Goal: Information Seeking & Learning: Learn about a topic

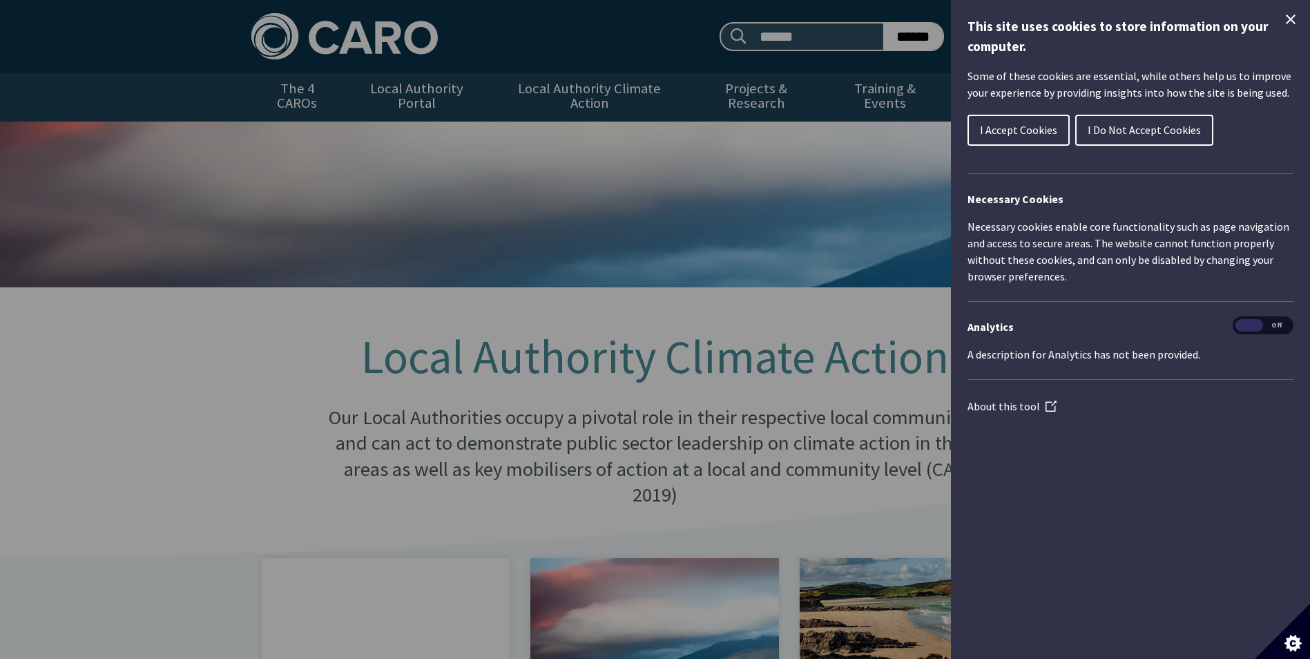
click at [1290, 22] on icon "Close Cookie Control" at bounding box center [1291, 19] width 17 height 17
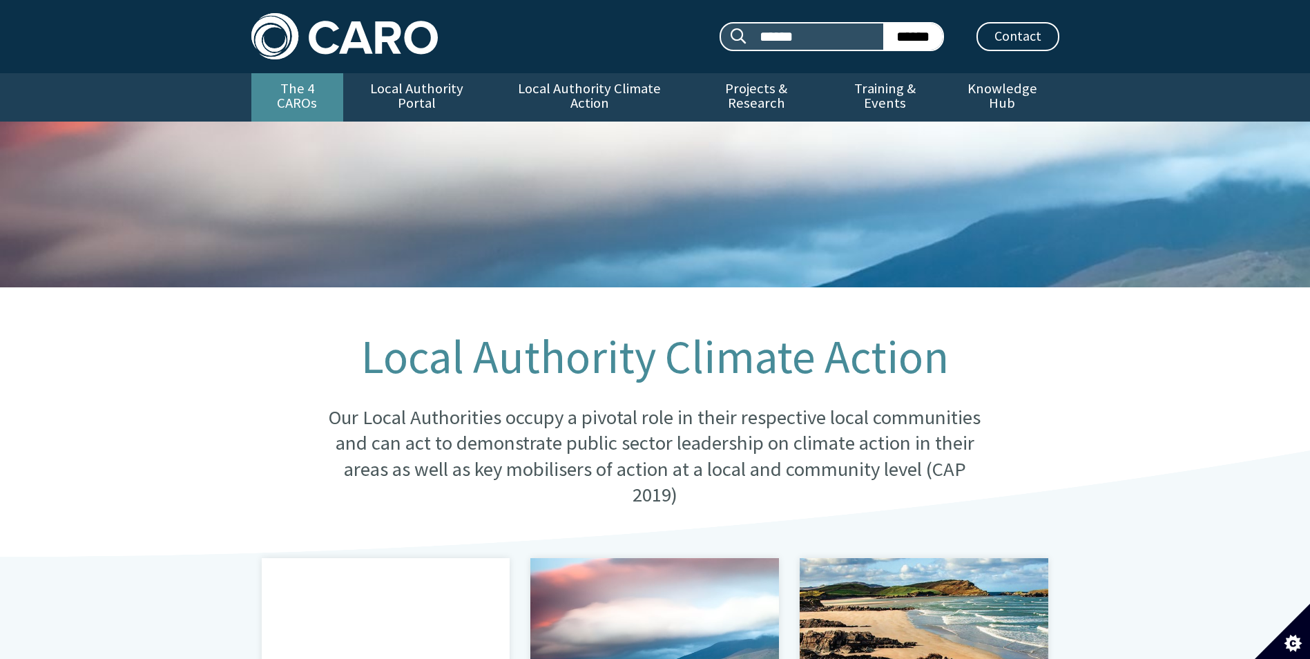
click at [292, 82] on link "The 4 CAROs" at bounding box center [297, 97] width 92 height 48
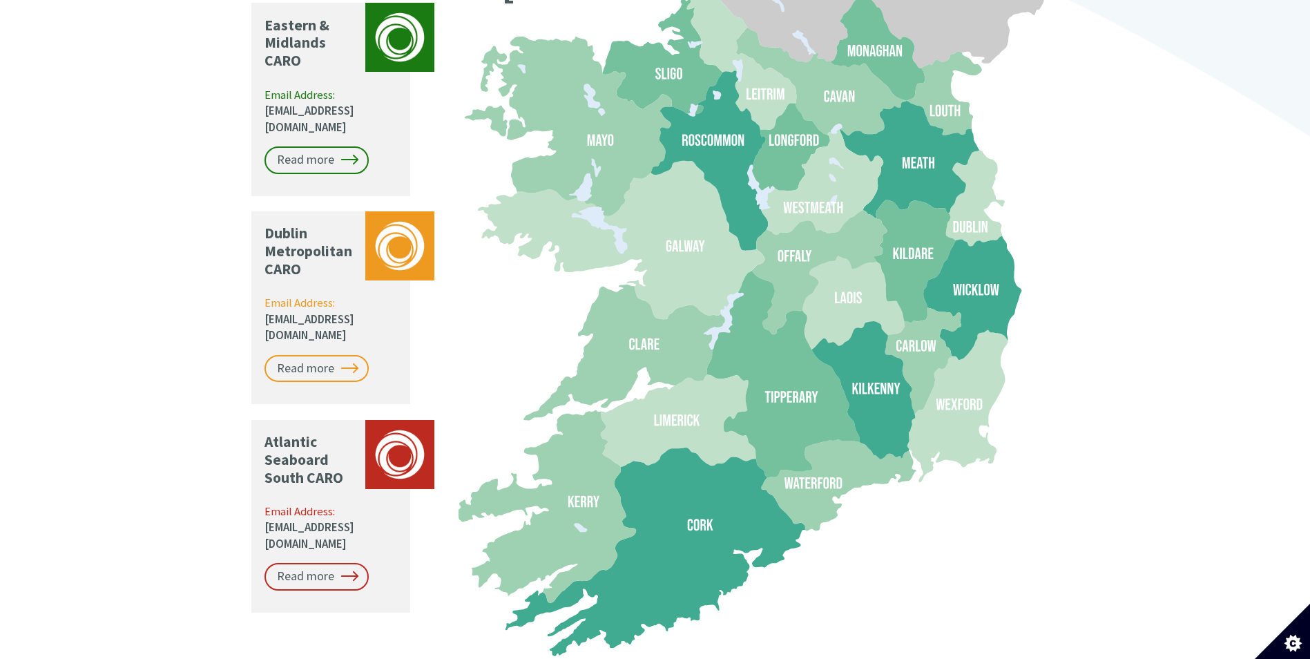
scroll to position [1243, 0]
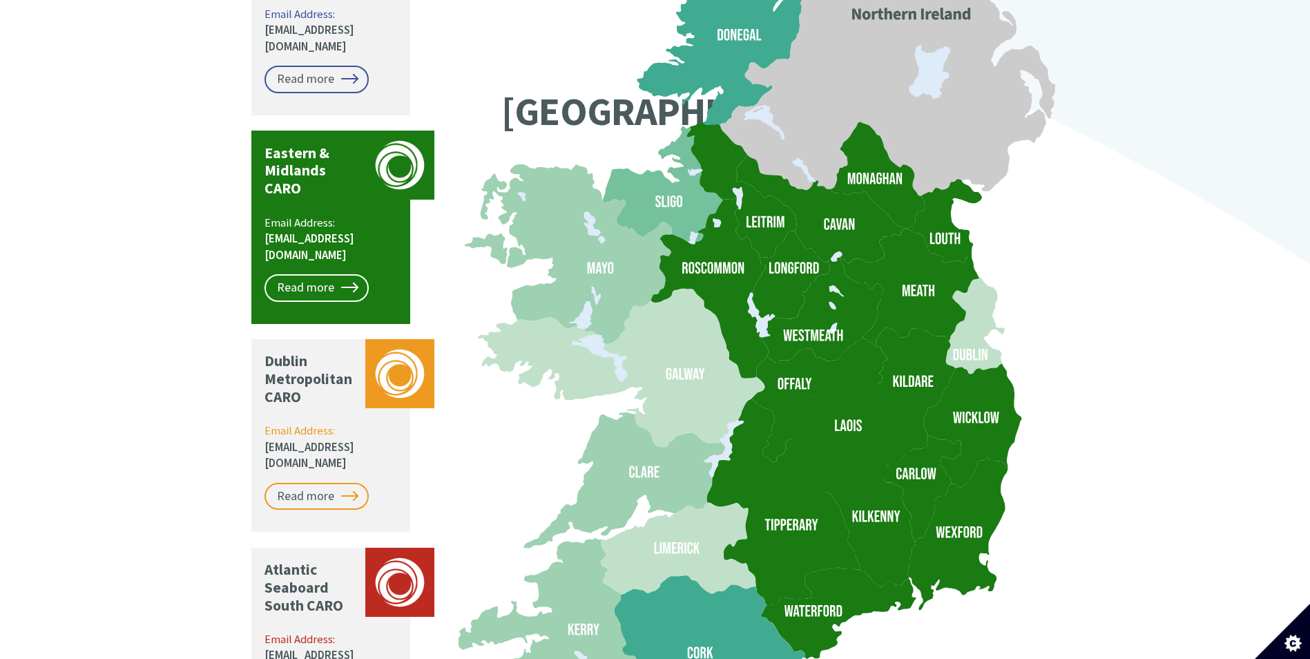
click at [829, 575] on icon at bounding box center [838, 613] width 155 height 91
click at [827, 532] on icon at bounding box center [783, 502] width 153 height 207
drag, startPoint x: 331, startPoint y: 213, endPoint x: 518, endPoint y: 233, distance: 188.2
click at [331, 274] on link "Read more" at bounding box center [317, 288] width 104 height 28
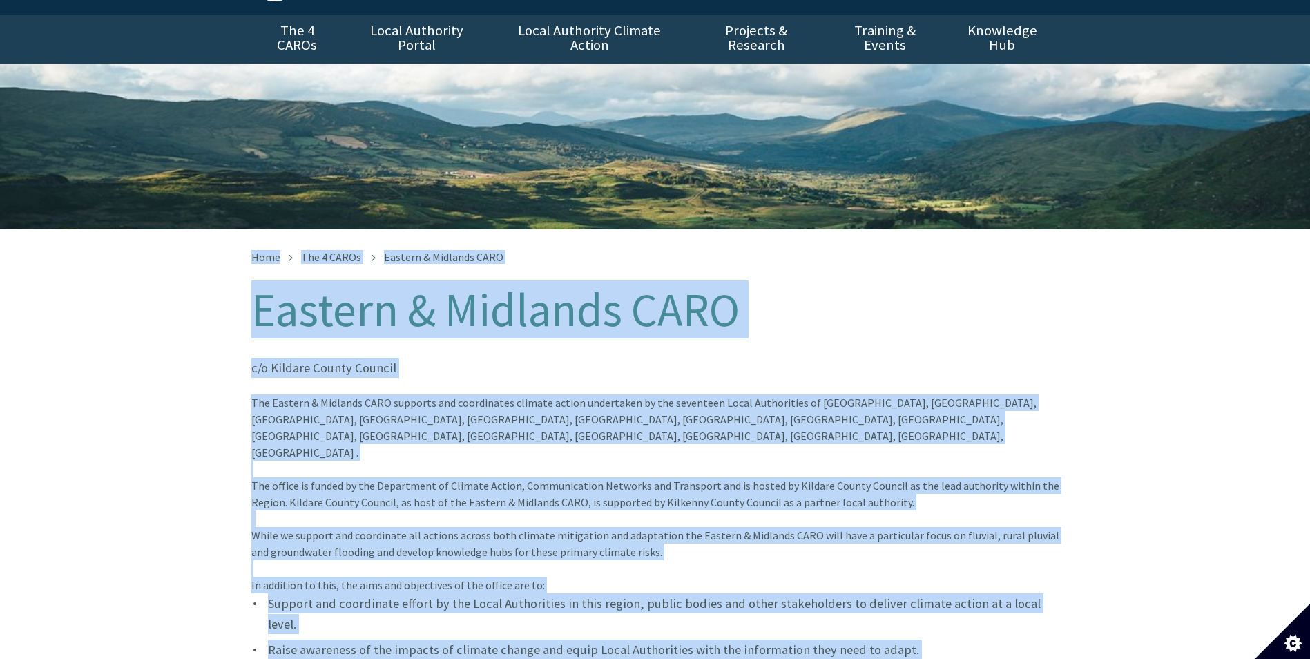
scroll to position [45, 0]
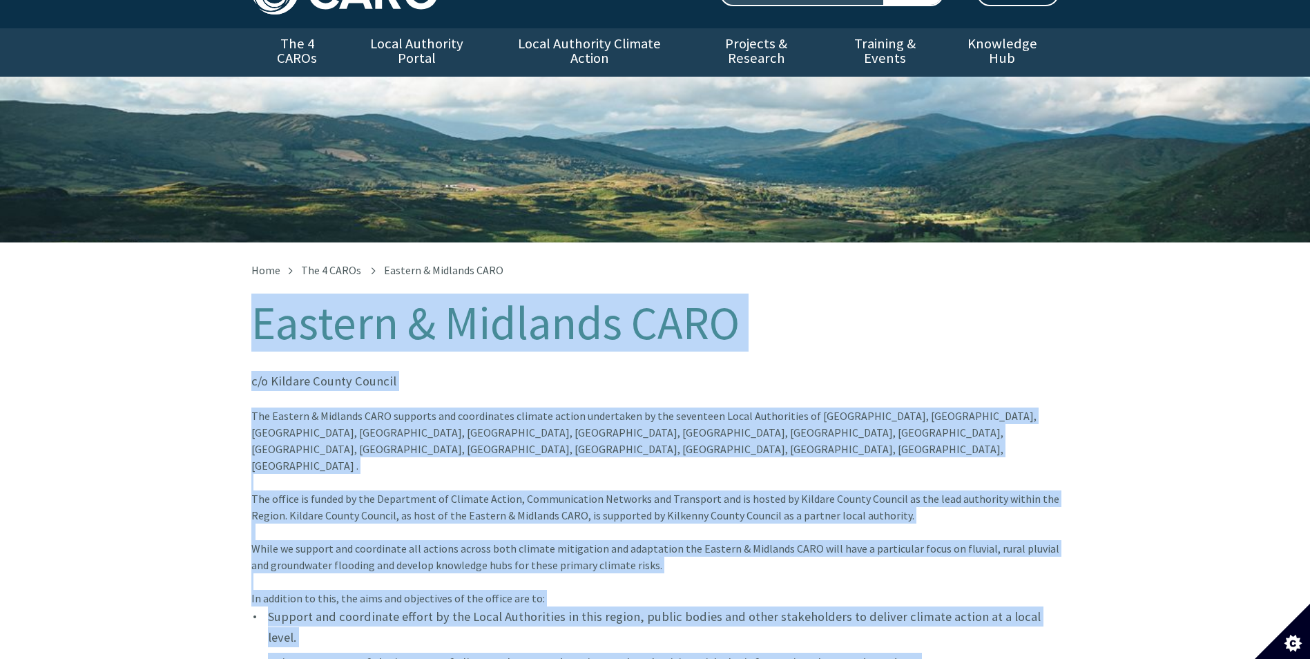
drag, startPoint x: 441, startPoint y: 325, endPoint x: 212, endPoint y: 290, distance: 231.9
drag, startPoint x: 212, startPoint y: 290, endPoint x: 272, endPoint y: 303, distance: 61.5
copy div "Eastern & Midlands CARO c/o Kildare County Council The Eastern & Midlands CARO …"
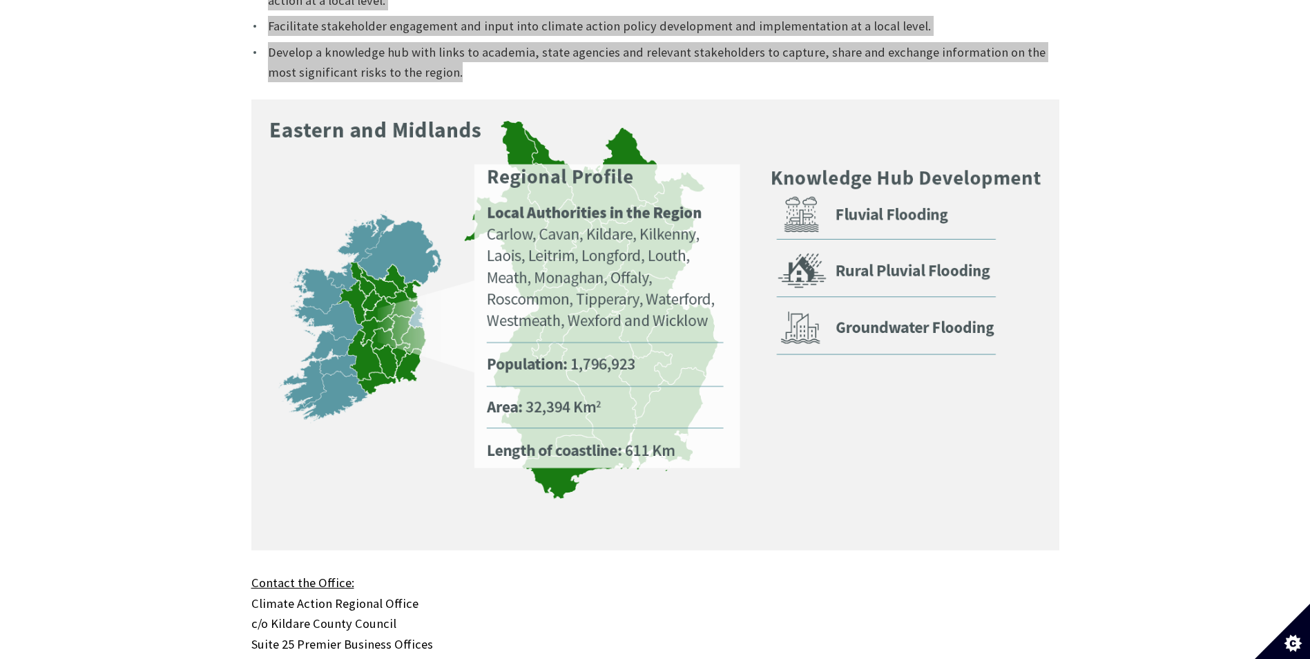
scroll to position [805, 0]
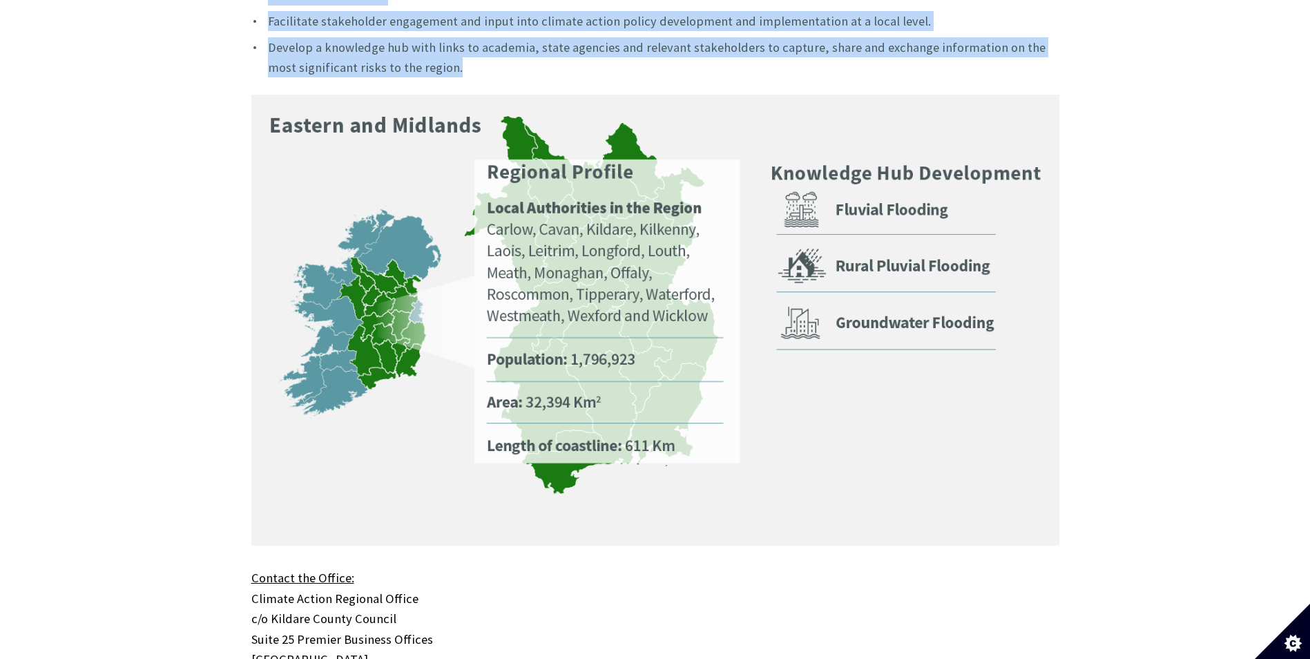
click at [419, 285] on img at bounding box center [655, 321] width 808 height 452
click at [692, 281] on img at bounding box center [655, 321] width 808 height 452
click at [162, 244] on div "Home The 4 CAROs Eastern & Midlands CARO Eastern & Midlands CARO c/o Kildare Co…" at bounding box center [655, 208] width 1310 height 1451
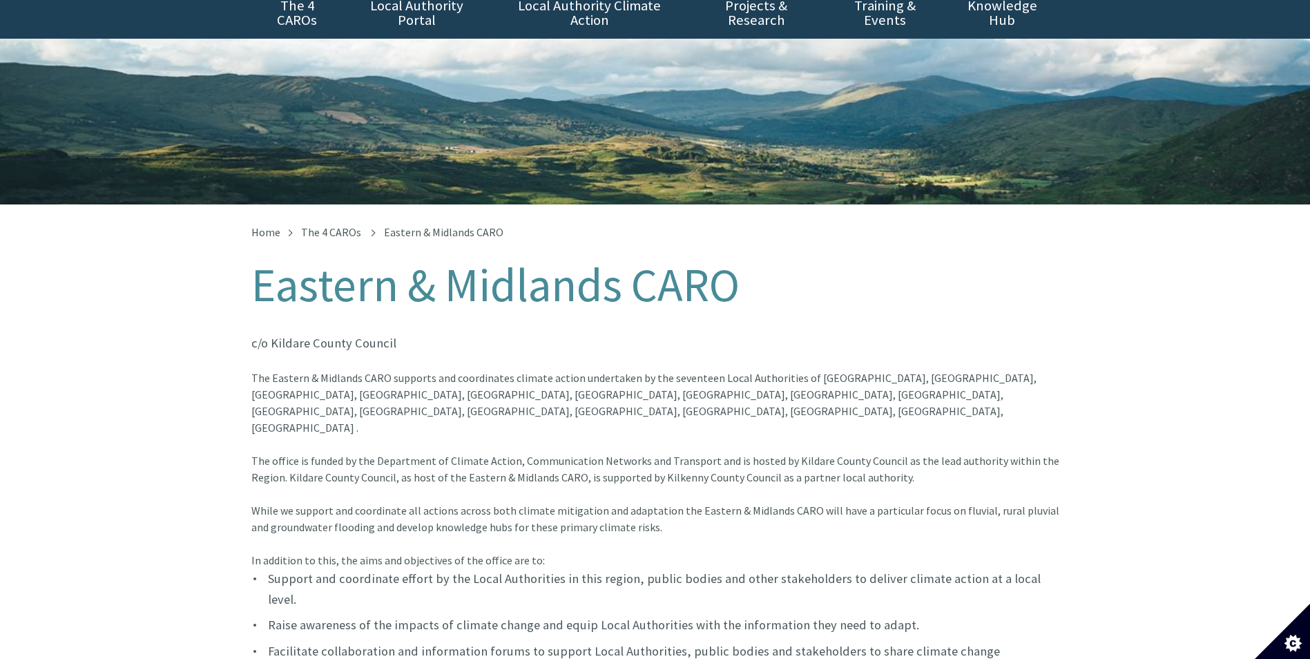
scroll to position [0, 0]
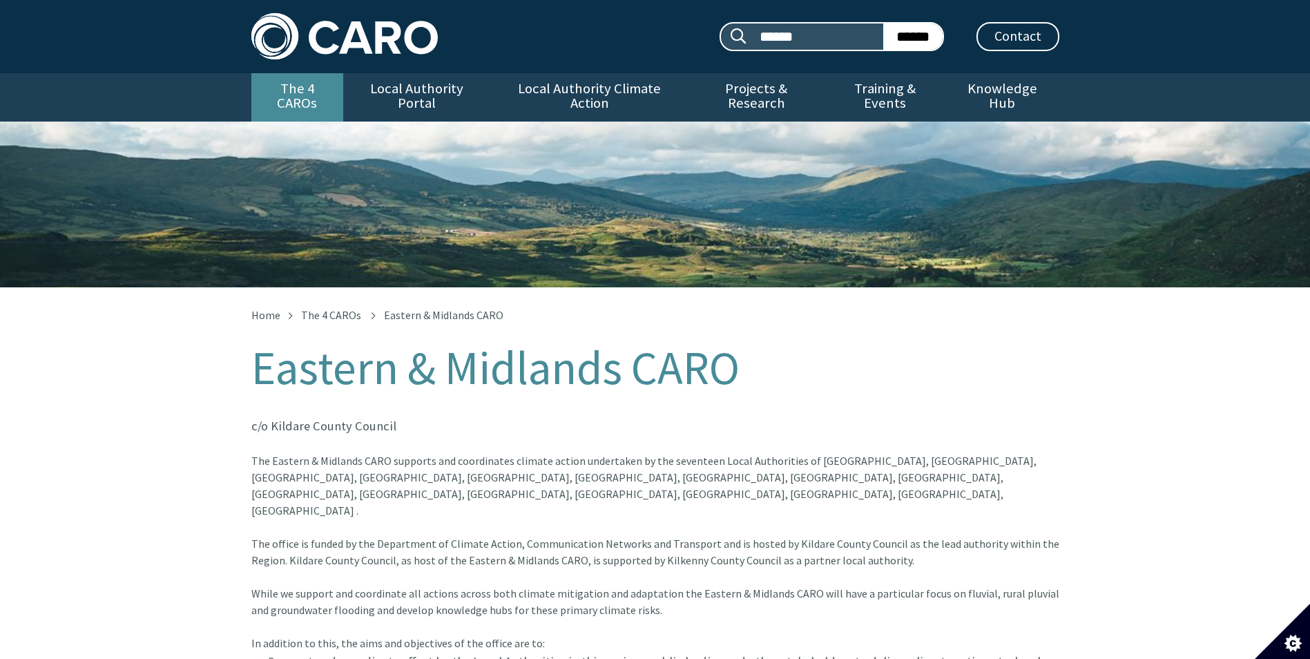
drag, startPoint x: 277, startPoint y: 82, endPoint x: 307, endPoint y: 94, distance: 32.6
click at [277, 82] on link "The 4 CAROs" at bounding box center [297, 97] width 92 height 48
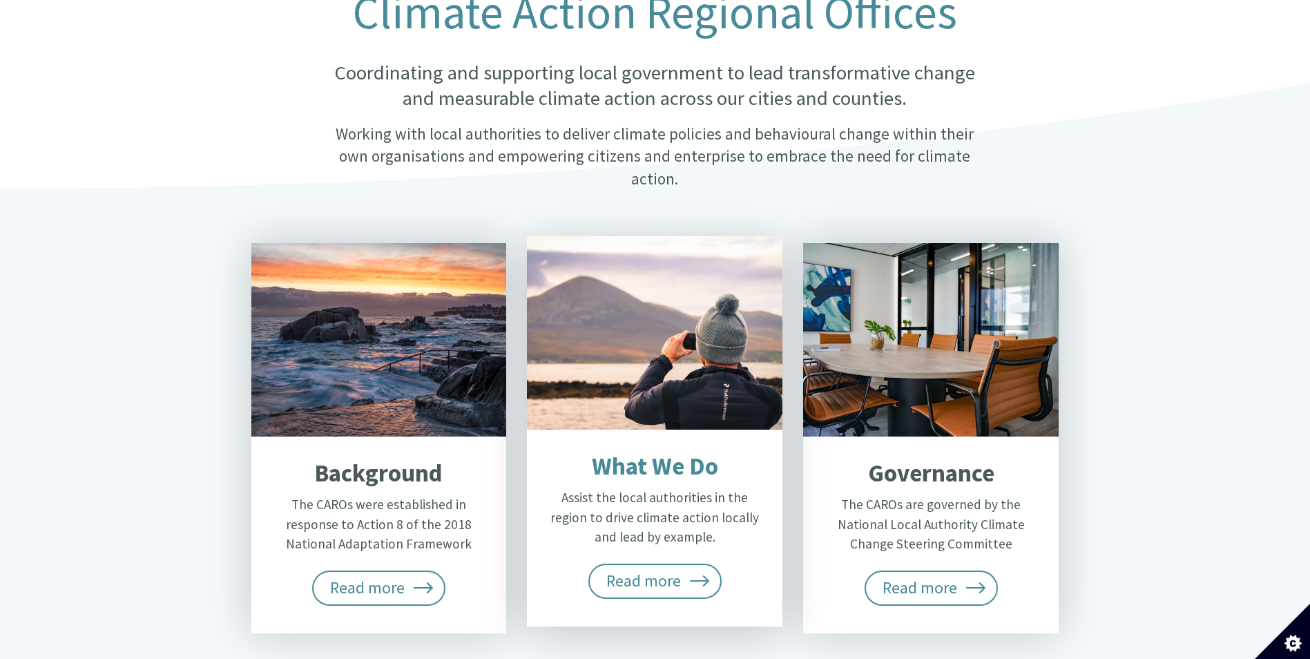
scroll to position [207, 0]
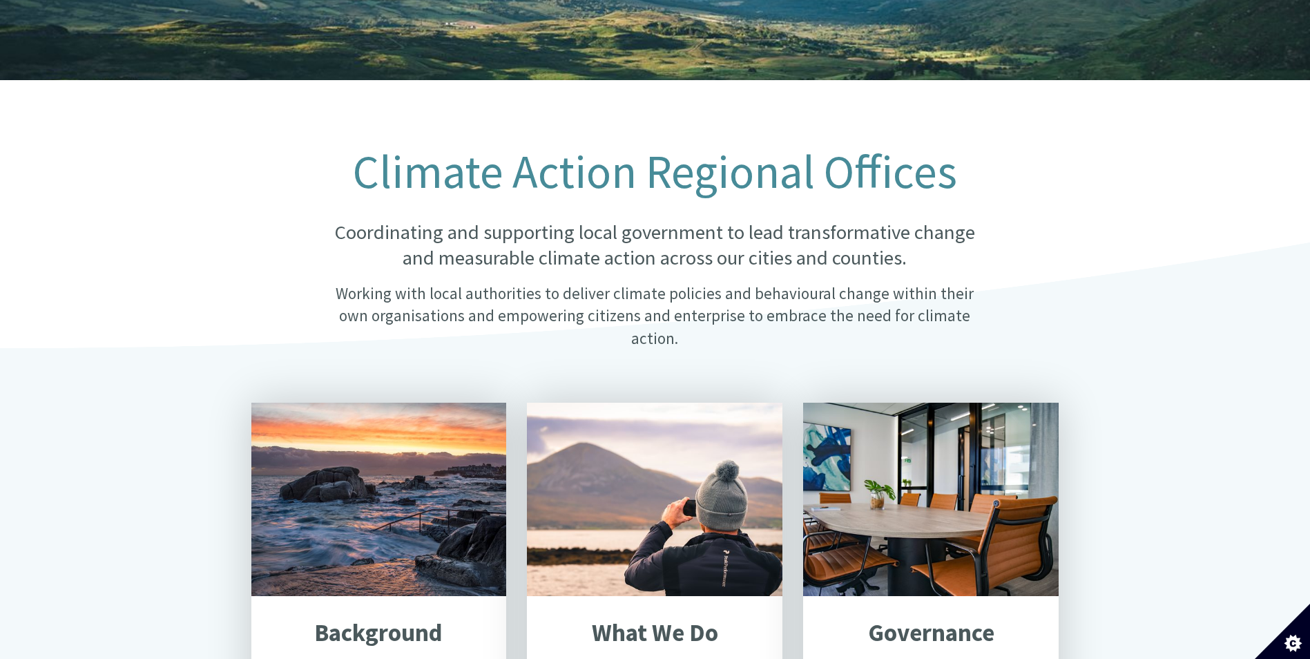
drag, startPoint x: 989, startPoint y: 307, endPoint x: 975, endPoint y: 307, distance: 14.5
click at [988, 307] on p "Working with local authorities to deliver climate policies and behavioural chan…" at bounding box center [655, 315] width 670 height 67
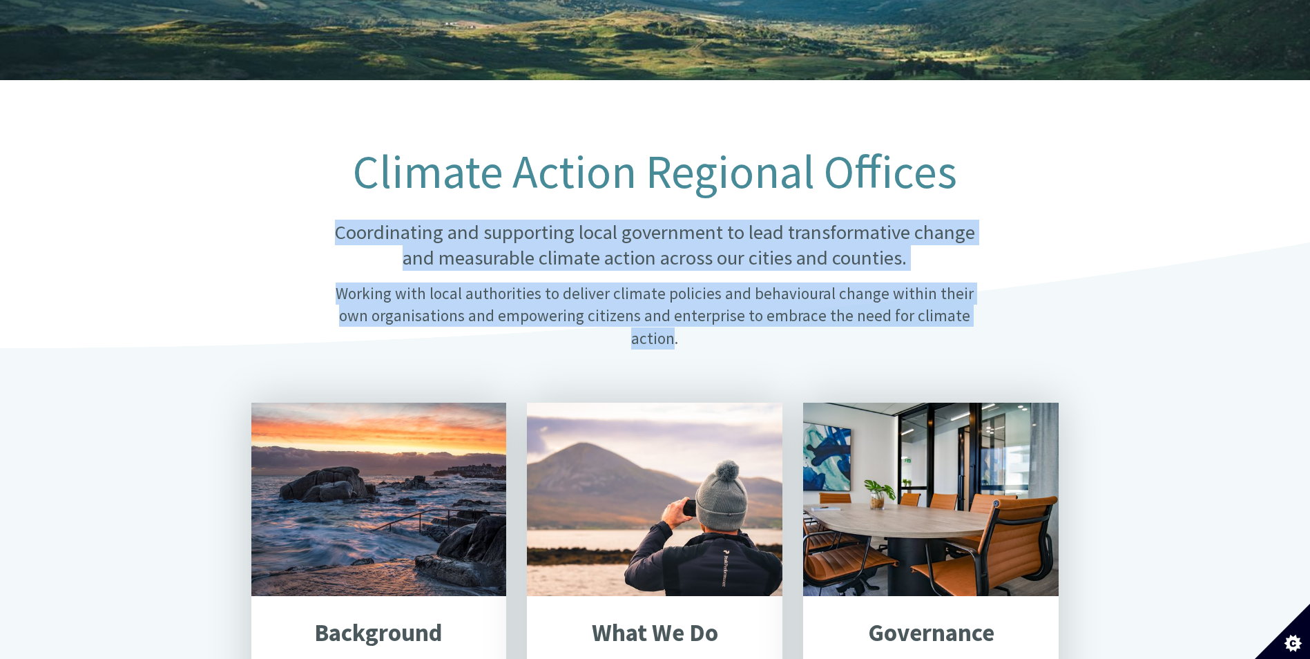
drag, startPoint x: 965, startPoint y: 304, endPoint x: 283, endPoint y: 195, distance: 690.4
click at [283, 195] on div "Climate Action Regional Offices Coordinating and supporting local government to…" at bounding box center [655, 257] width 829 height 223
drag, startPoint x: 283, startPoint y: 195, endPoint x: 397, endPoint y: 222, distance: 117.1
copy div "Coordinating and supporting local government to lead transformative change and …"
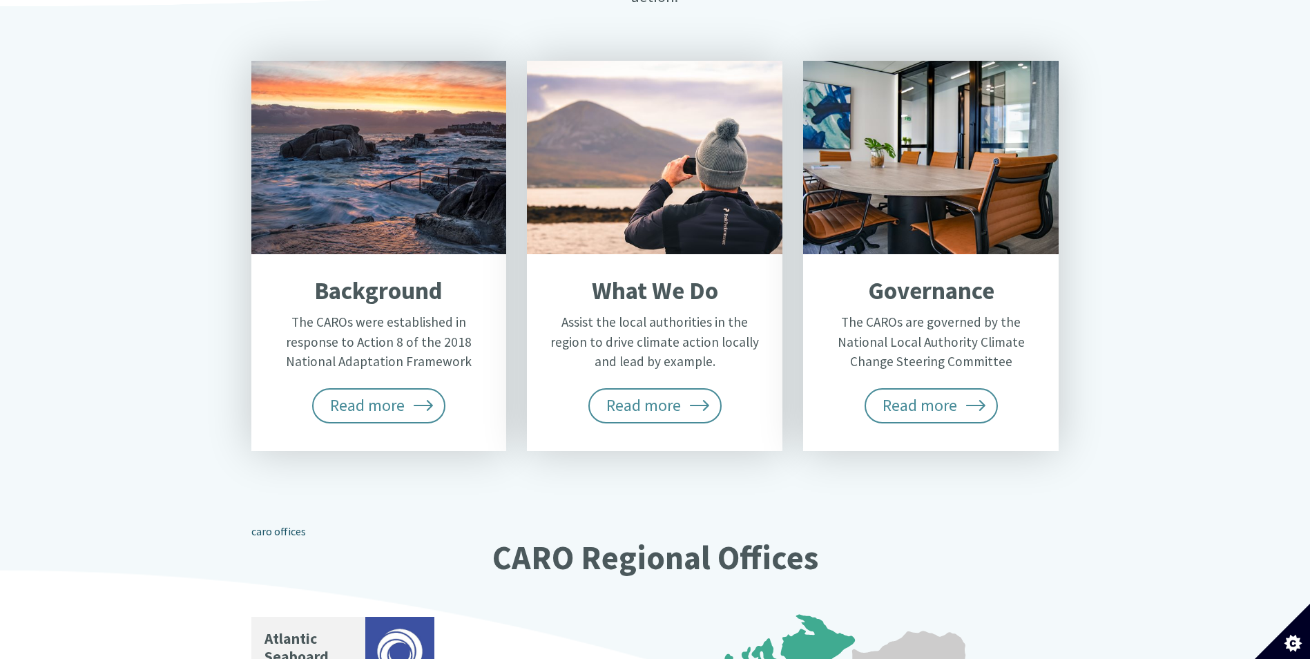
scroll to position [553, 0]
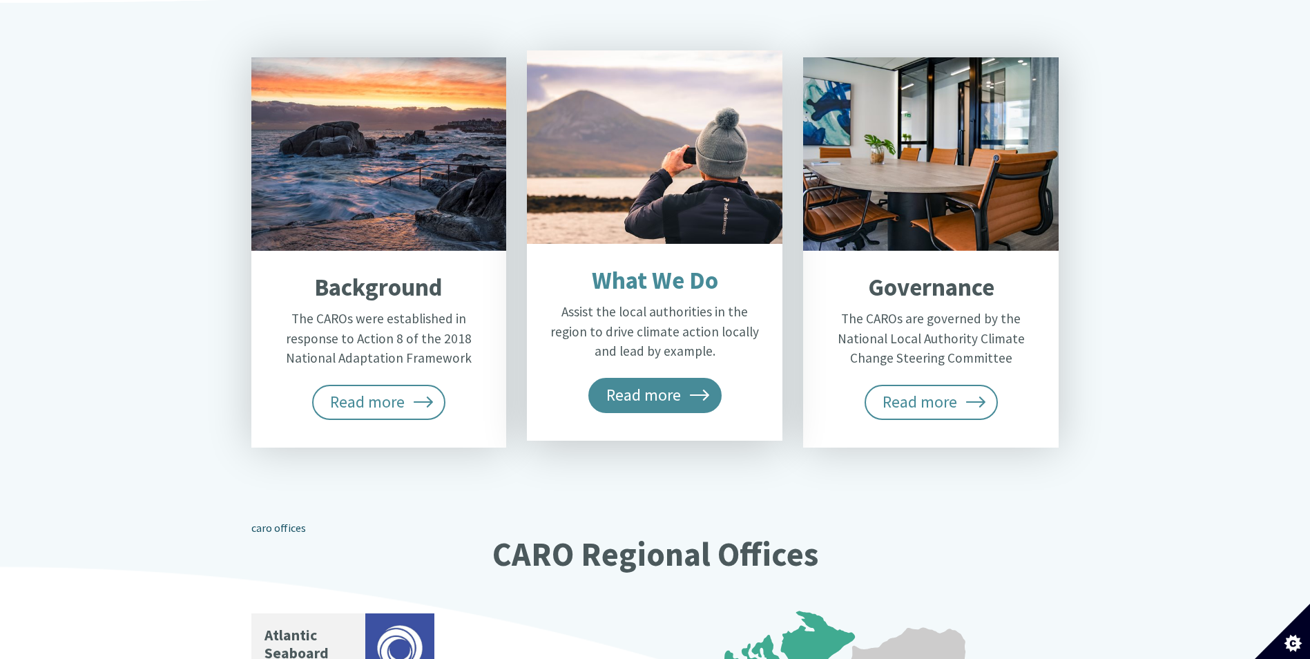
click at [657, 378] on span "Read more" at bounding box center [655, 395] width 134 height 35
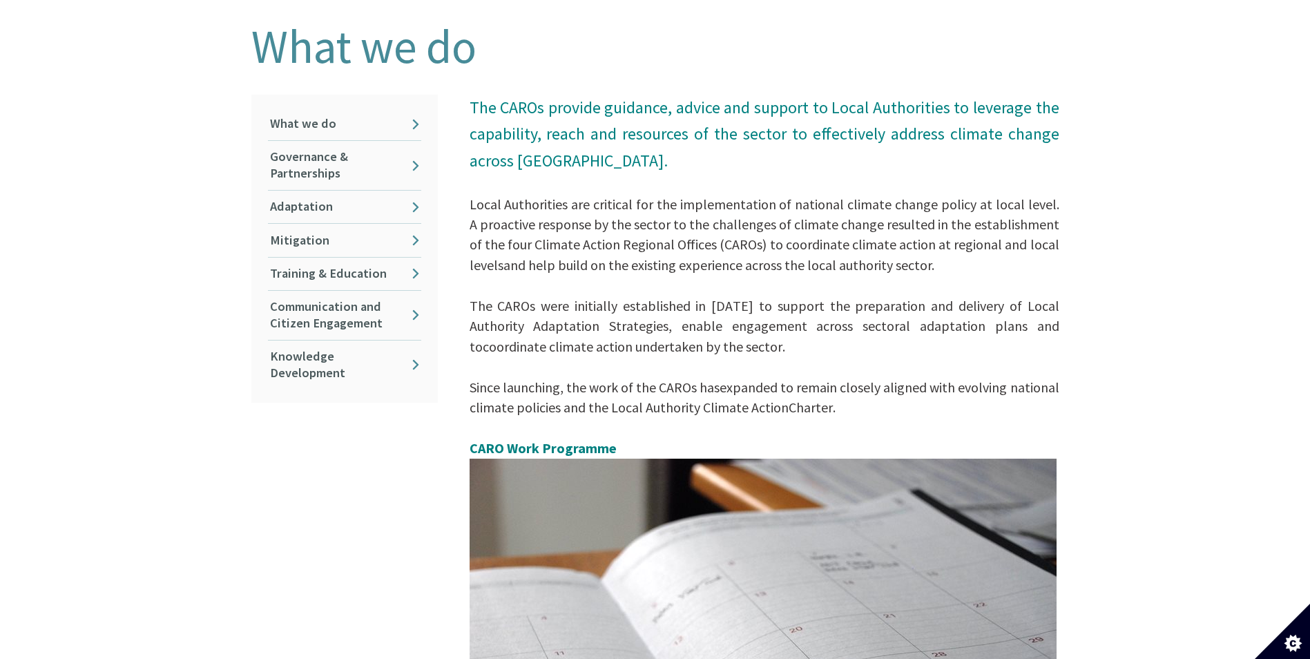
scroll to position [345, 0]
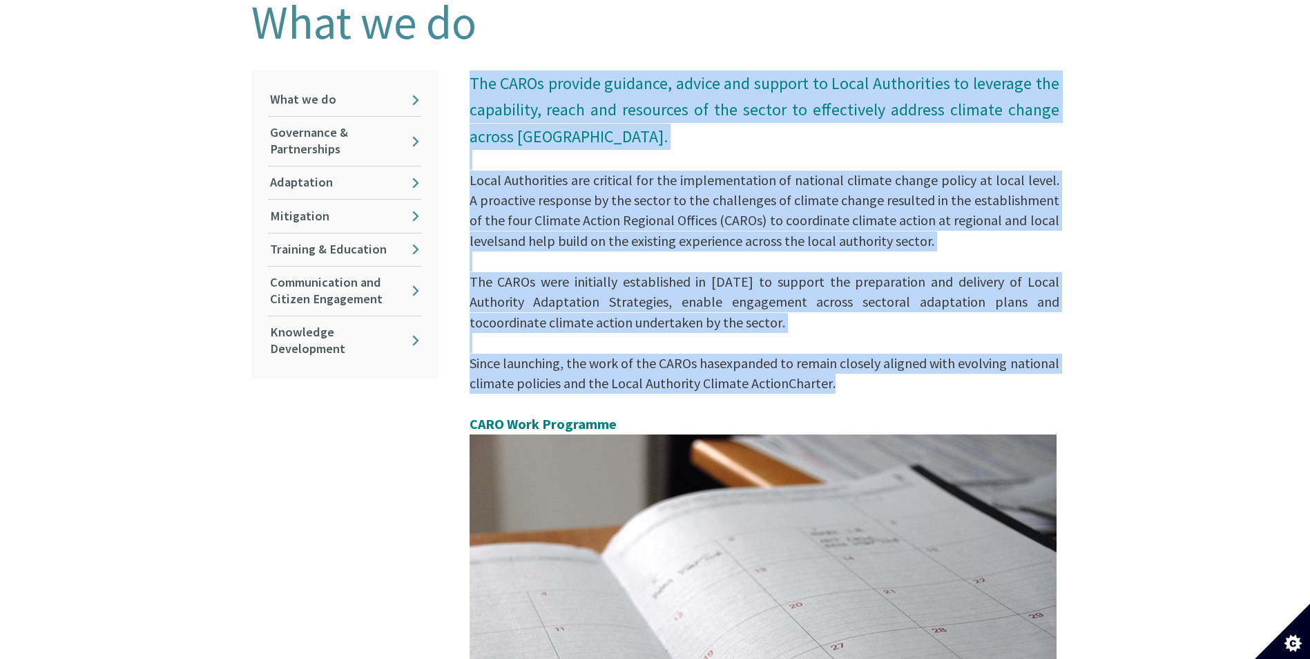
drag, startPoint x: 844, startPoint y: 375, endPoint x: 448, endPoint y: 78, distance: 494.8
click at [448, 78] on div "The CAROs provide guidance, advice and support to Local Authorities to leverage…" at bounding box center [759, 669] width 622 height 1198
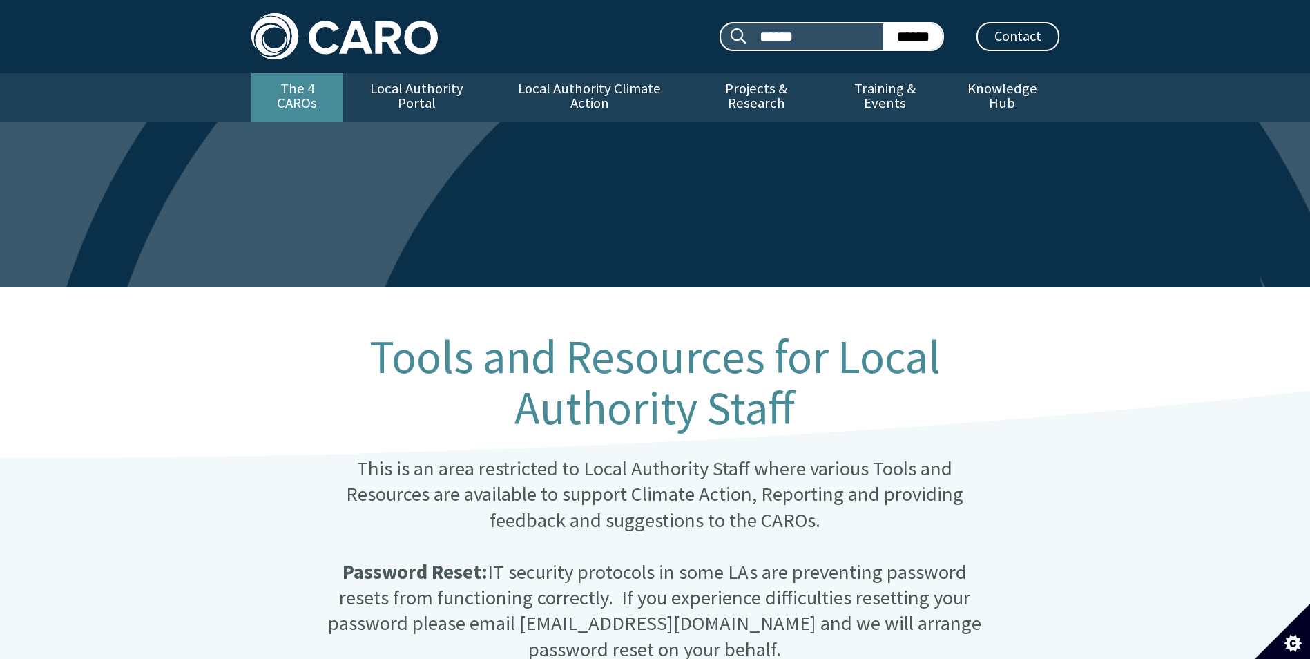
click at [304, 82] on link "The 4 CAROs" at bounding box center [297, 97] width 92 height 48
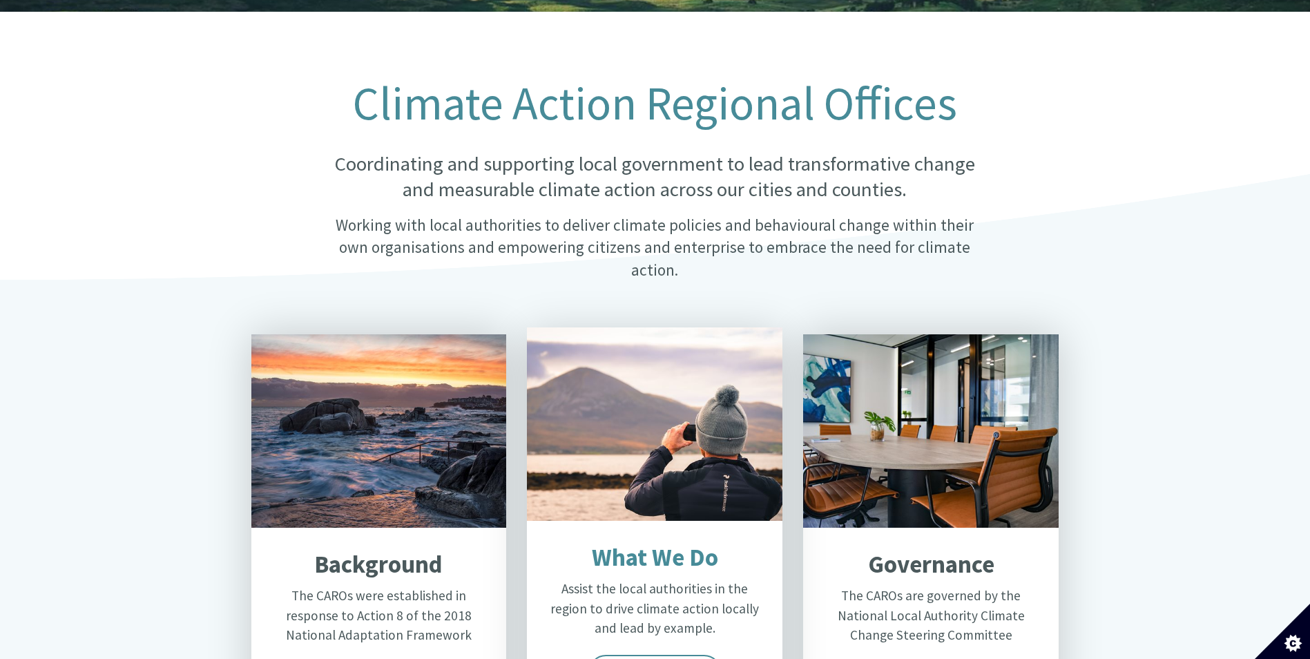
scroll to position [414, 0]
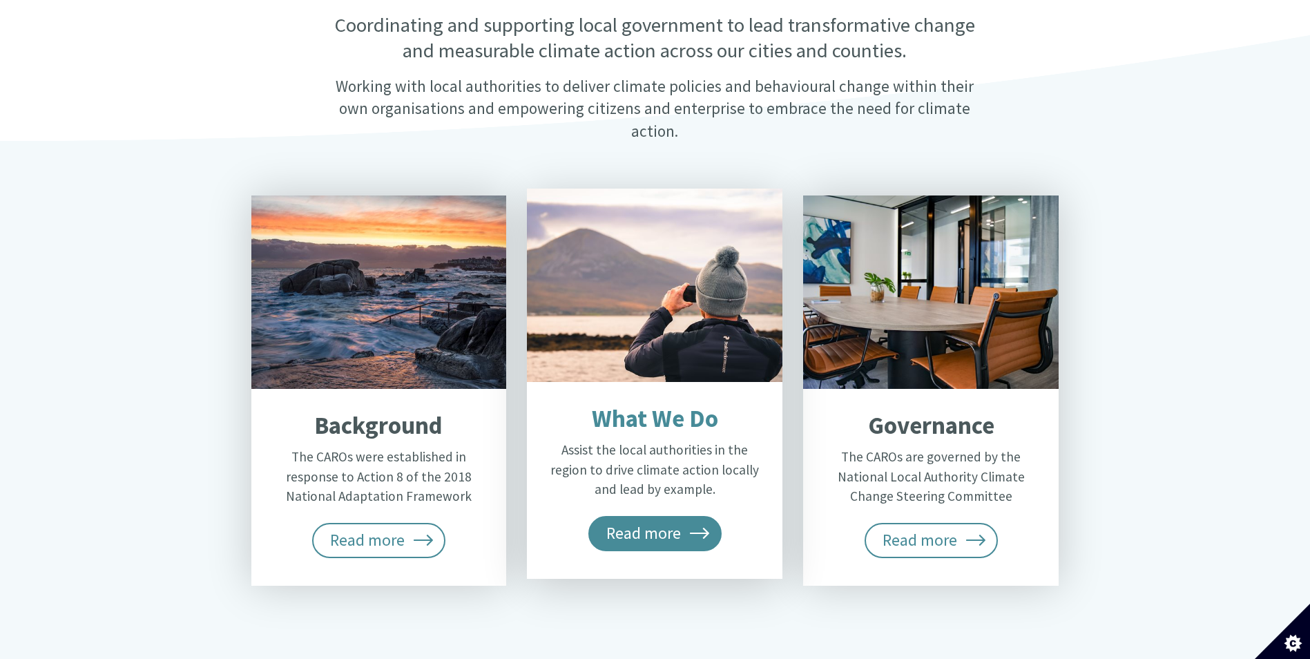
click at [662, 516] on span "Read more" at bounding box center [655, 533] width 134 height 35
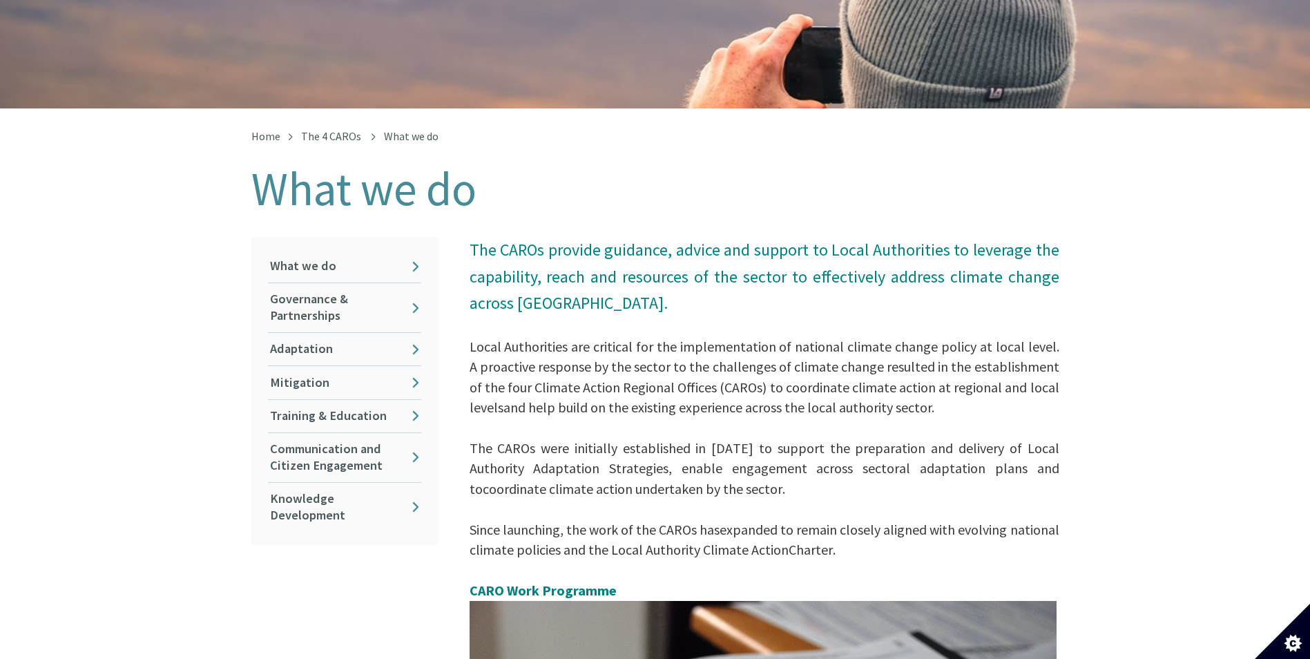
scroll to position [207, 0]
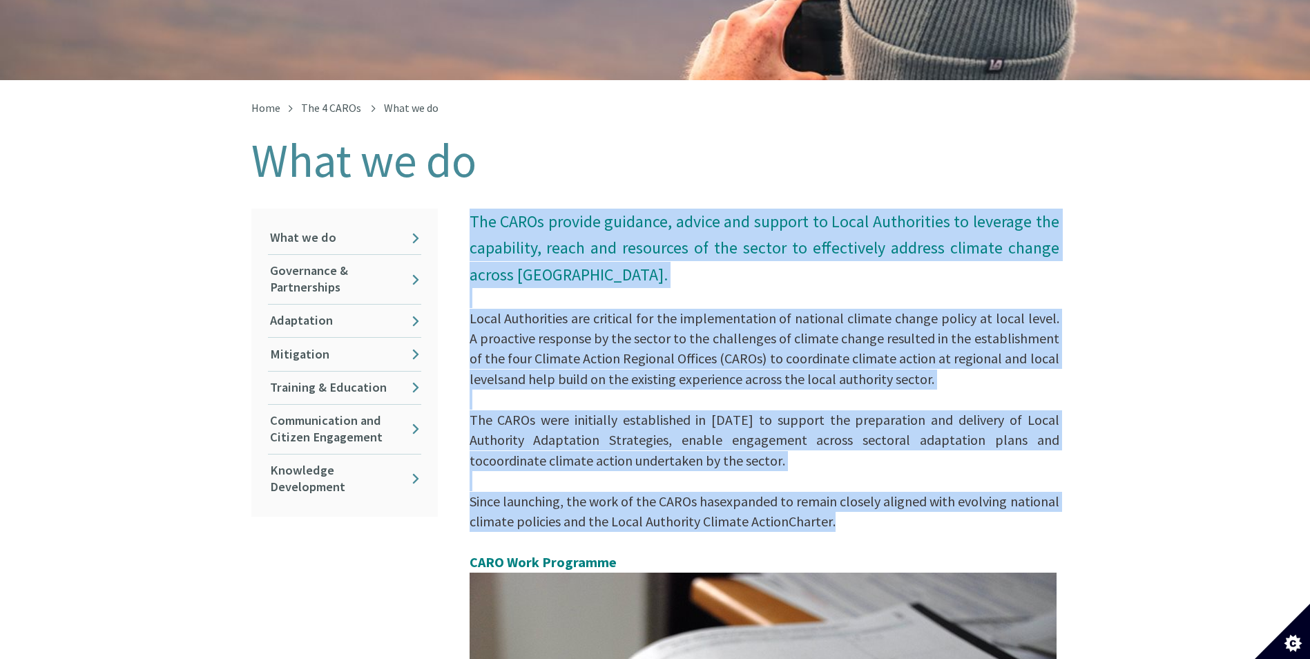
drag, startPoint x: 893, startPoint y: 507, endPoint x: 470, endPoint y: 211, distance: 516.8
click at [470, 211] on p "The CAROs provide guidance, advice and support to Local Authorities to leverage…" at bounding box center [765, 598] width 590 height 779
drag, startPoint x: 470, startPoint y: 211, endPoint x: 477, endPoint y: 209, distance: 7.7
copy p "The CAROs provide guidance, advice and support to Local Authorities to leverage…"
click at [631, 370] on span "and help build on the existing experience across the local authority sector." at bounding box center [719, 378] width 431 height 17
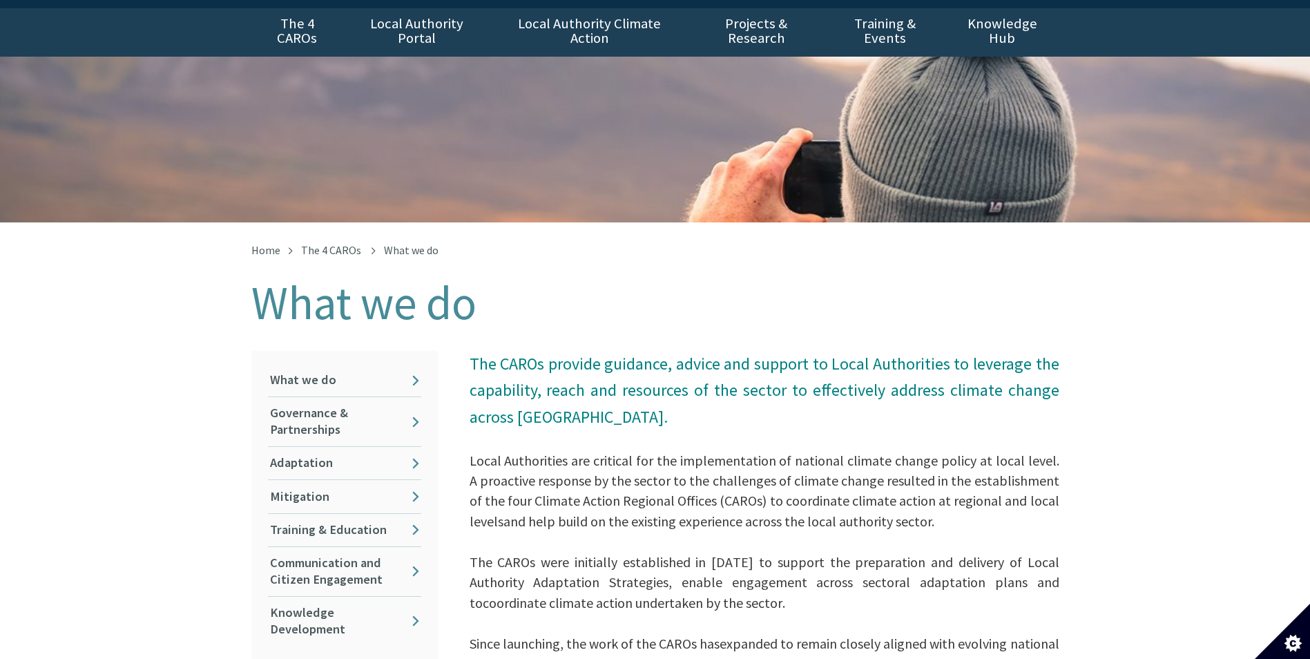
scroll to position [0, 0]
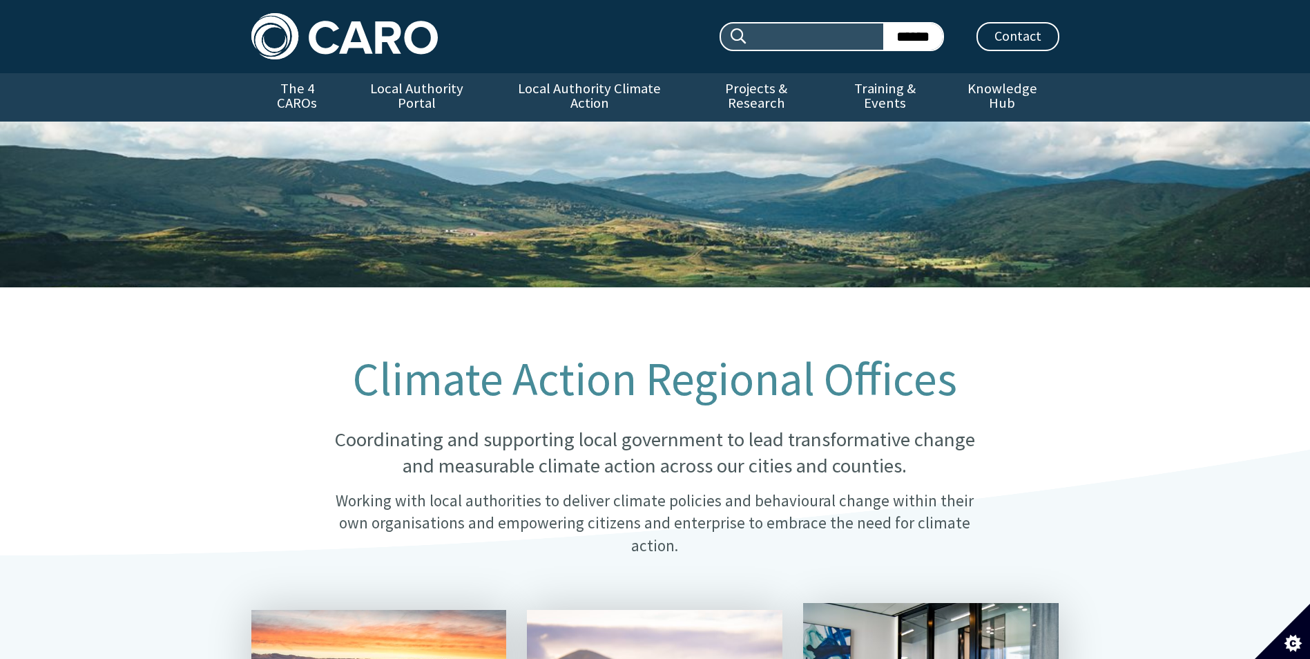
scroll to position [414, 0]
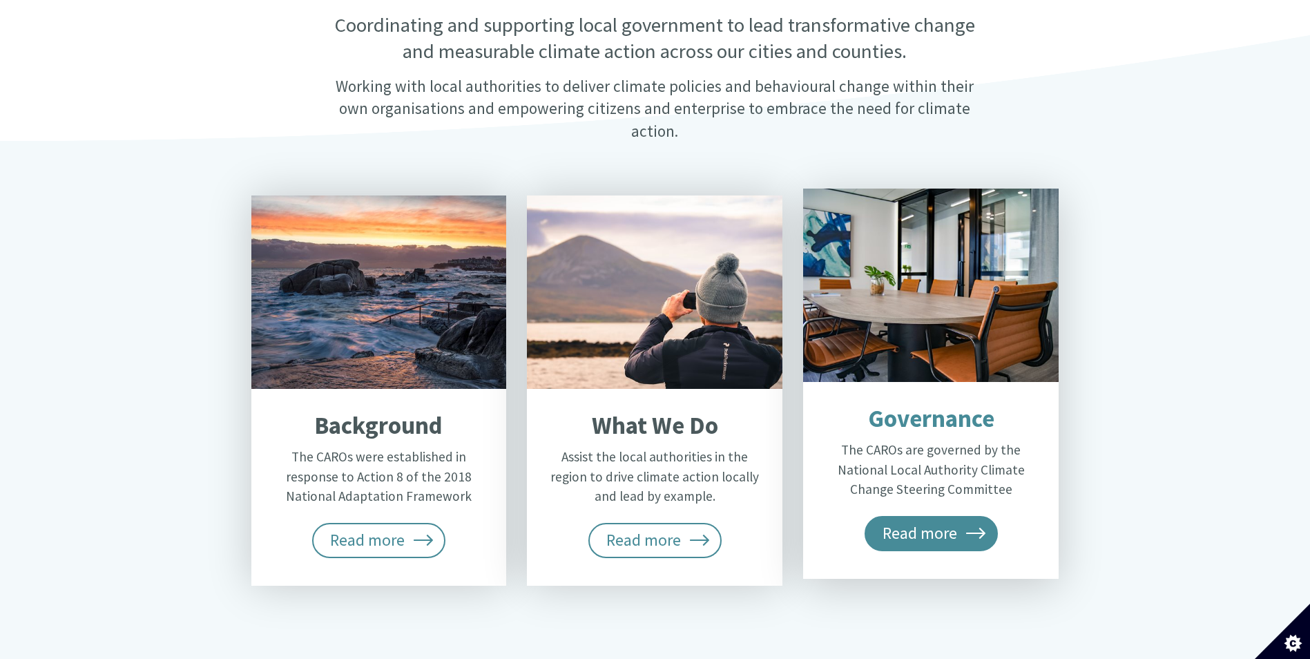
click at [935, 516] on span "Read more" at bounding box center [932, 533] width 134 height 35
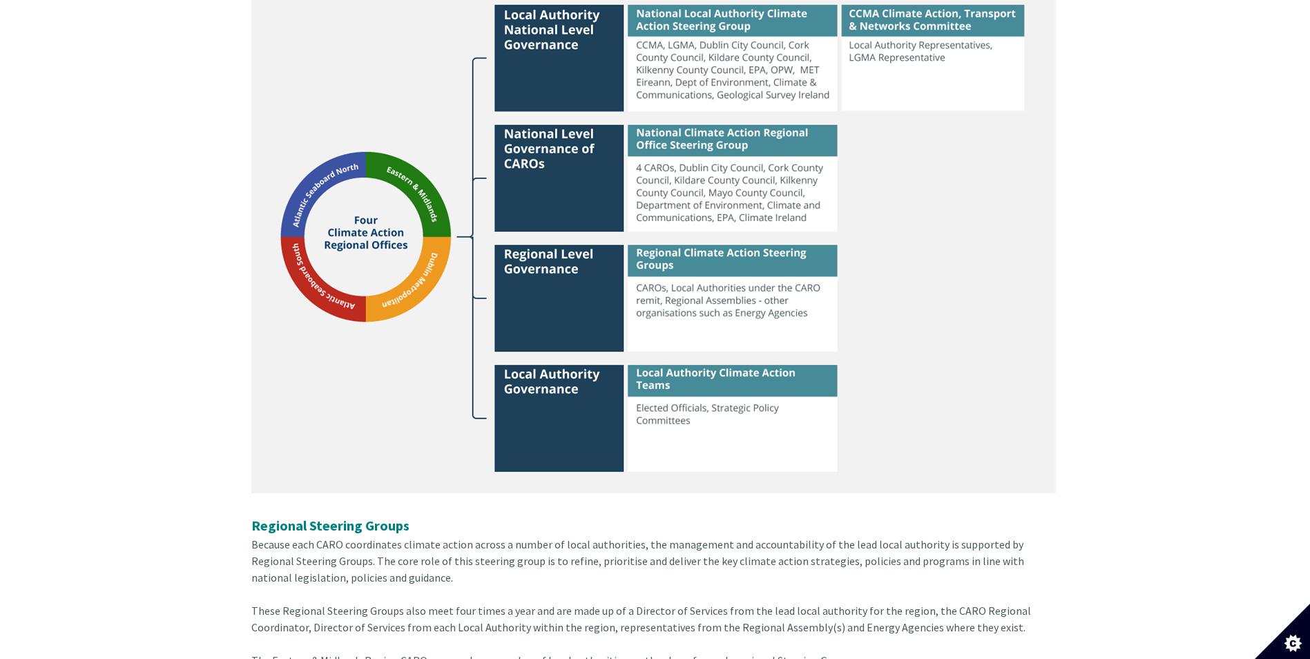
scroll to position [760, 0]
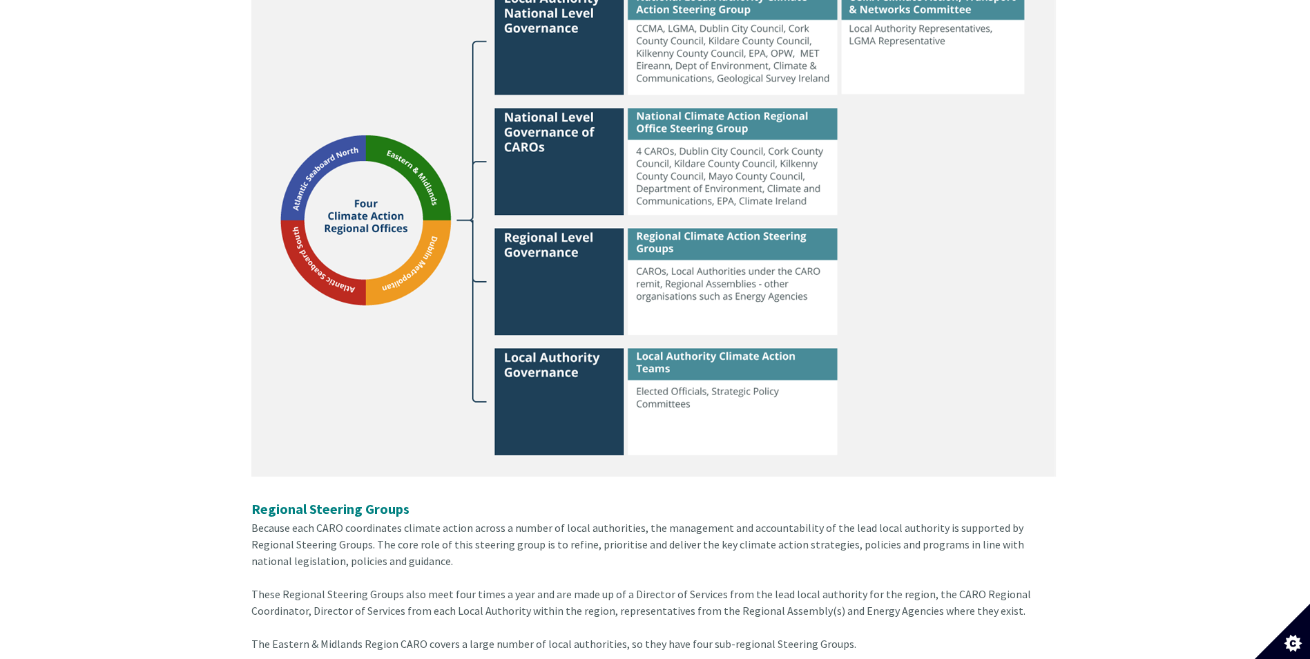
click at [702, 380] on img at bounding box center [653, 225] width 805 height 503
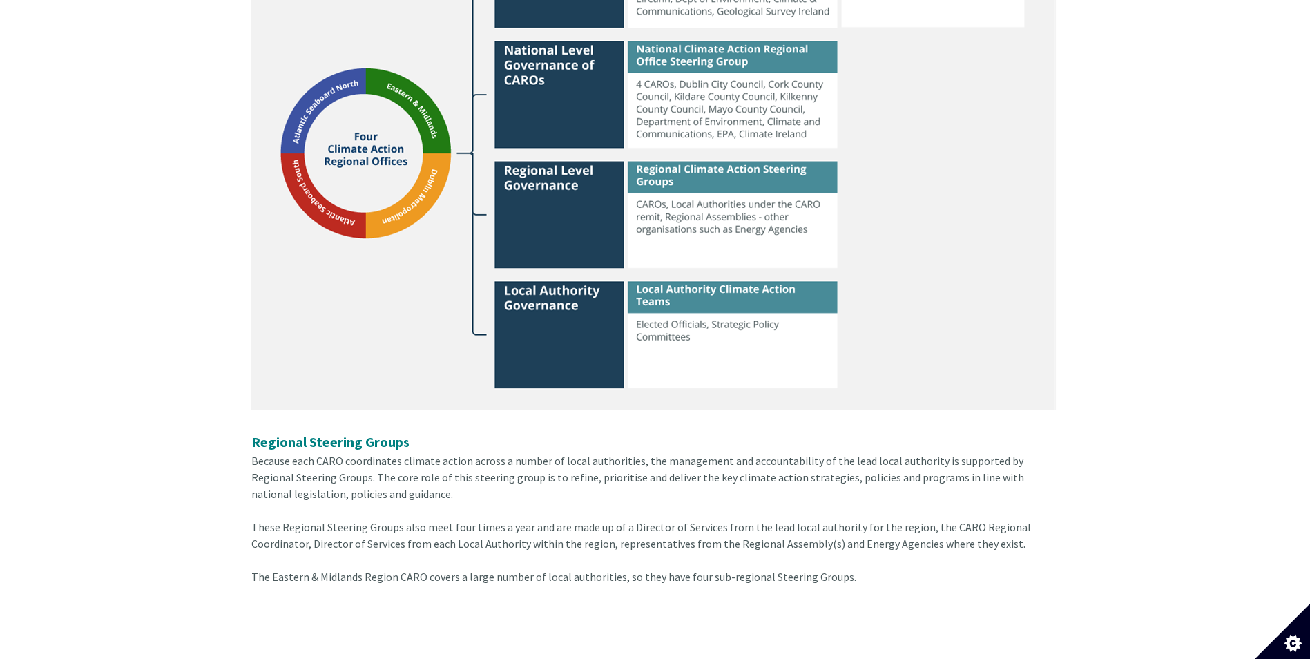
scroll to position [829, 0]
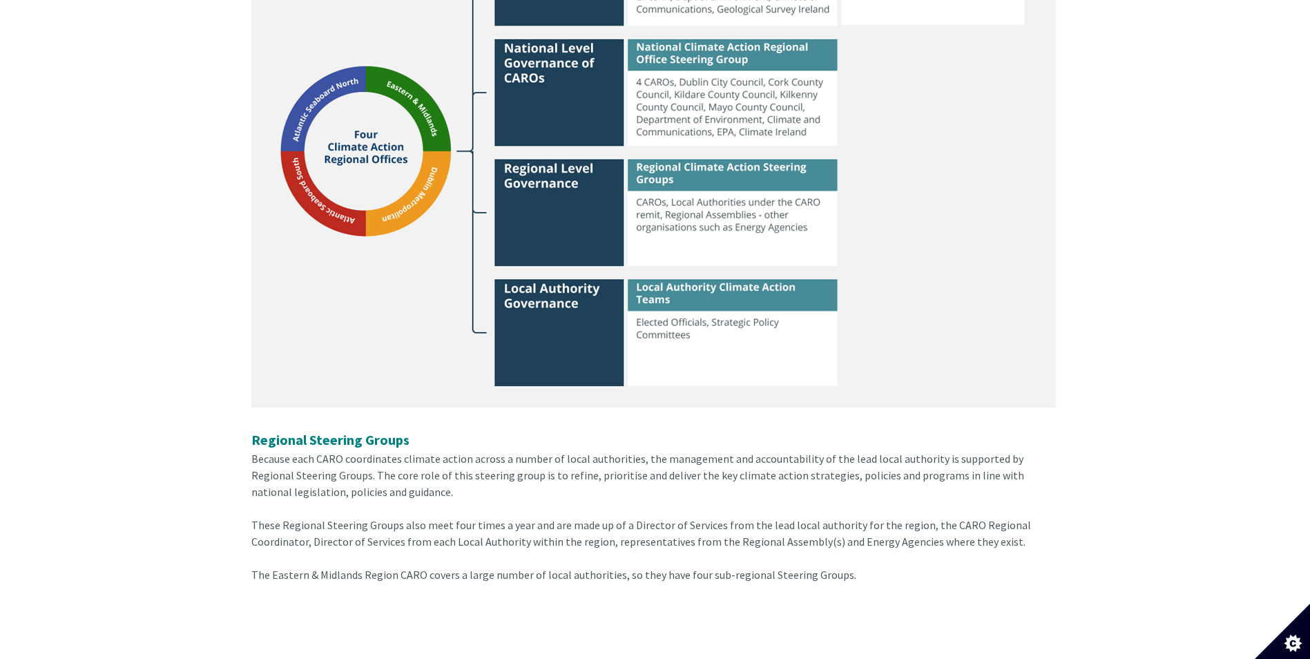
click at [747, 316] on img at bounding box center [653, 156] width 805 height 503
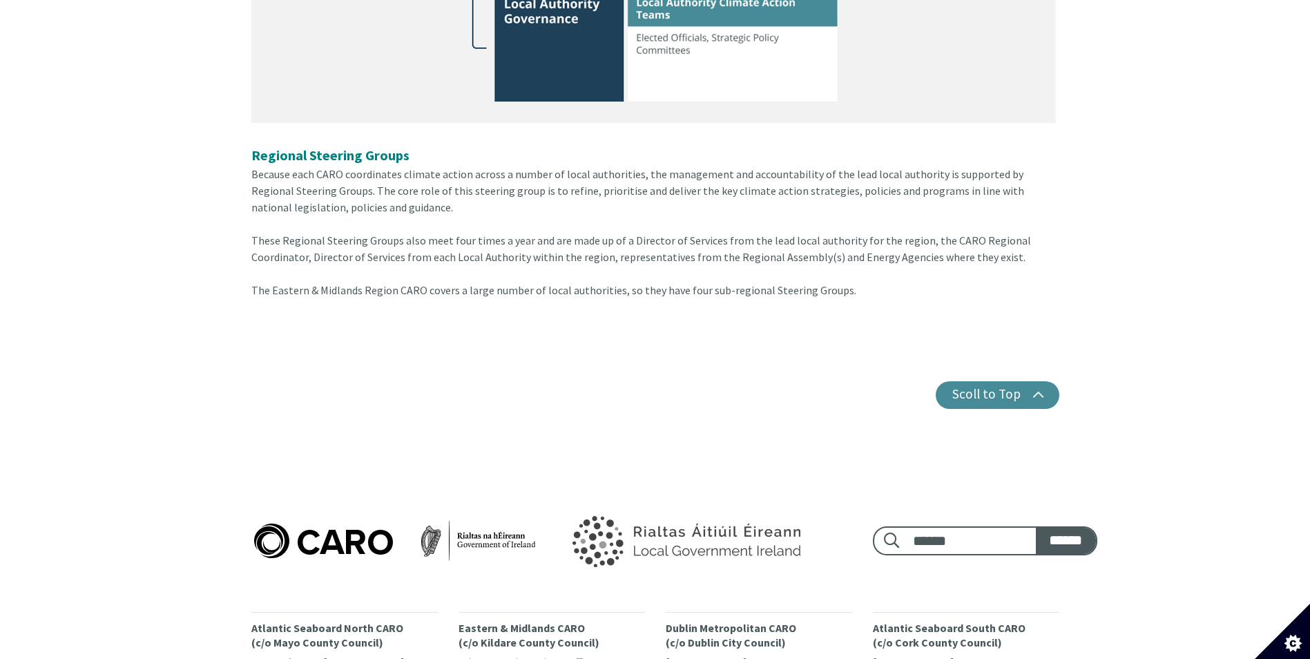
scroll to position [1105, 0]
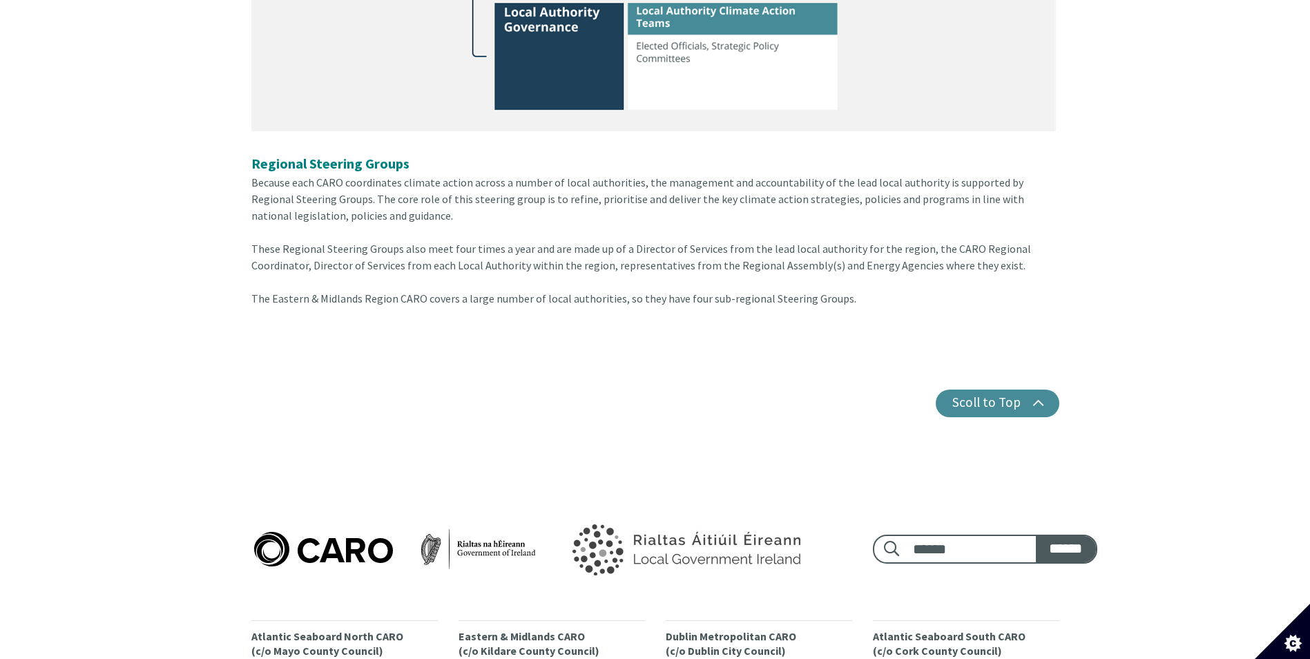
drag, startPoint x: 860, startPoint y: 289, endPoint x: 172, endPoint y: 146, distance: 702.6
drag, startPoint x: 172, startPoint y: 146, endPoint x: 272, endPoint y: 144, distance: 100.2
copy article "Regional Steering Groups Because each CARO coordinates climate action across a …"
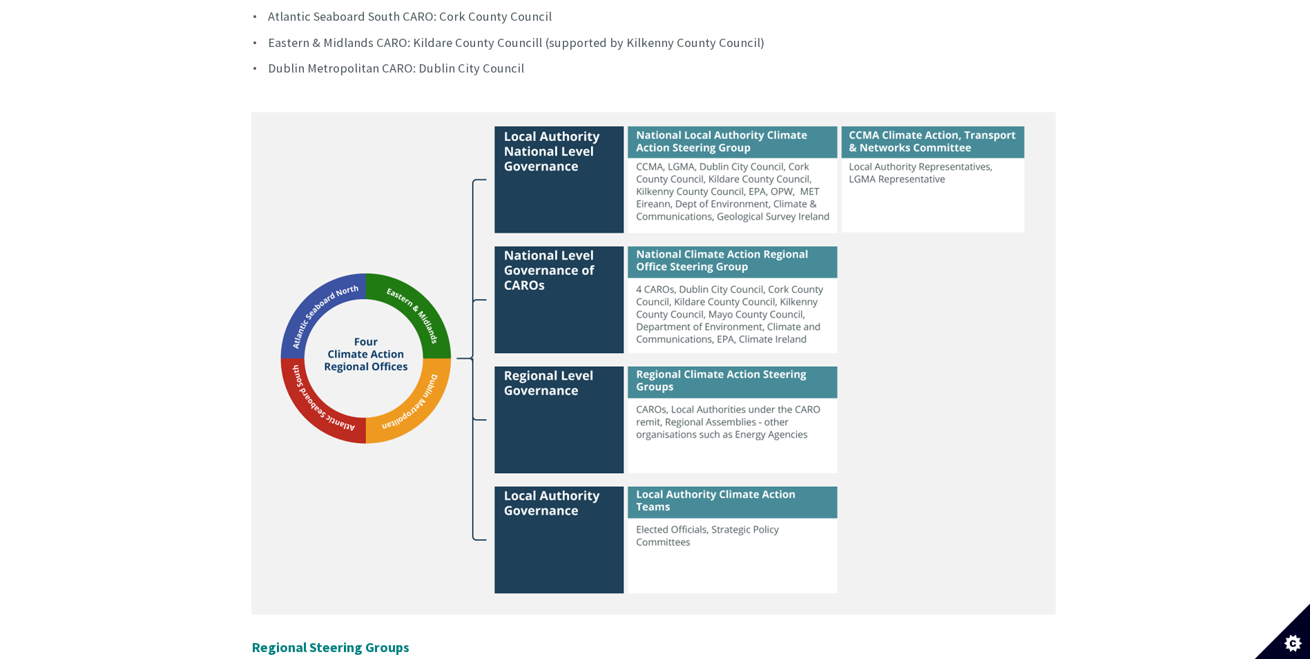
scroll to position [0, 0]
